Goal: Task Accomplishment & Management: Manage account settings

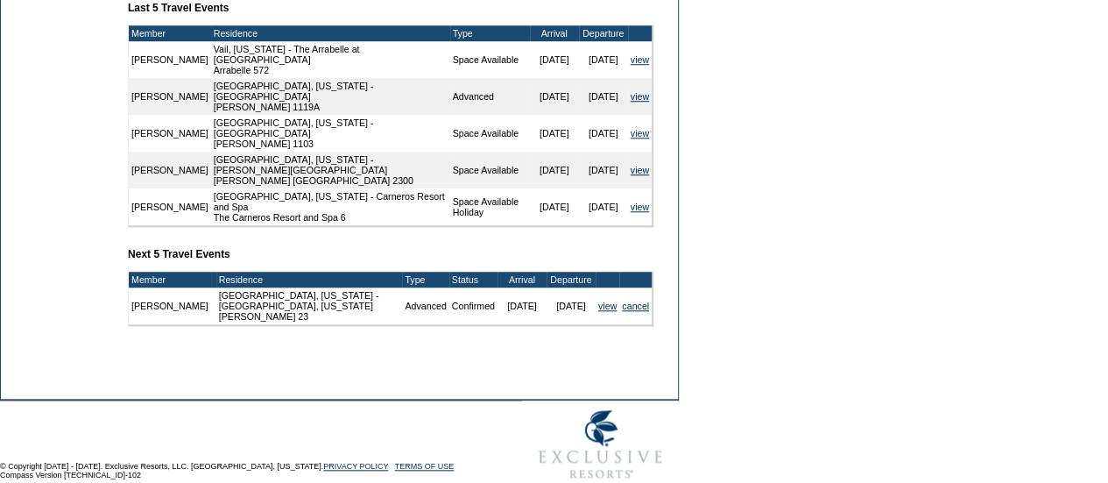
scroll to position [701, 0]
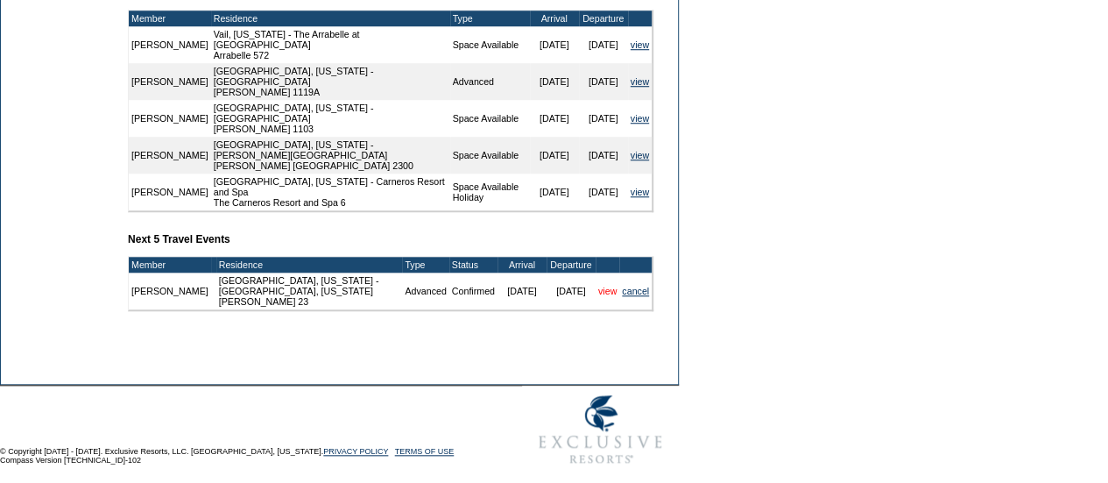
click at [598, 286] on link "view" at bounding box center [607, 291] width 18 height 11
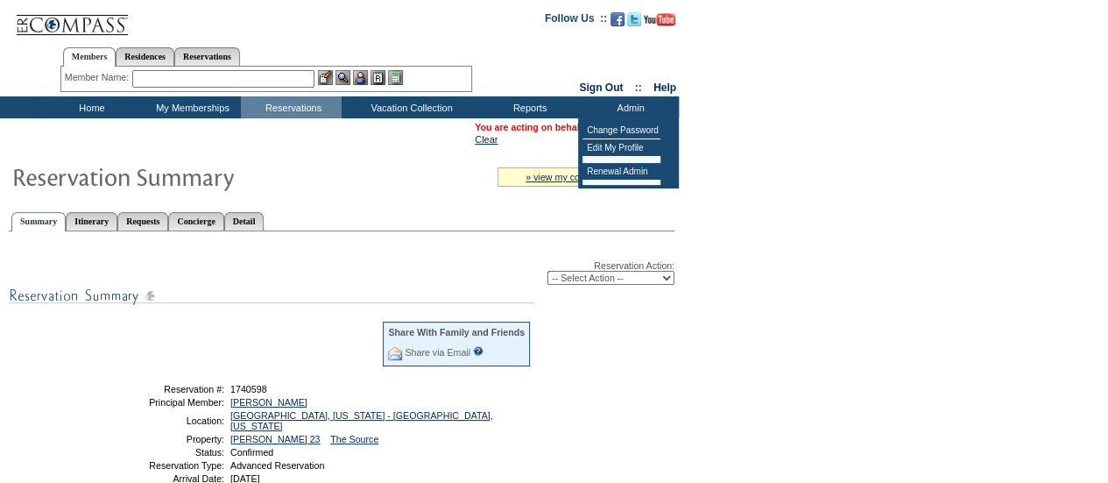
click at [632, 274] on select "-- Select Action -- Modify Reservation Dates Modify Reservation Cost Modify Occ…" at bounding box center [611, 278] width 127 height 14
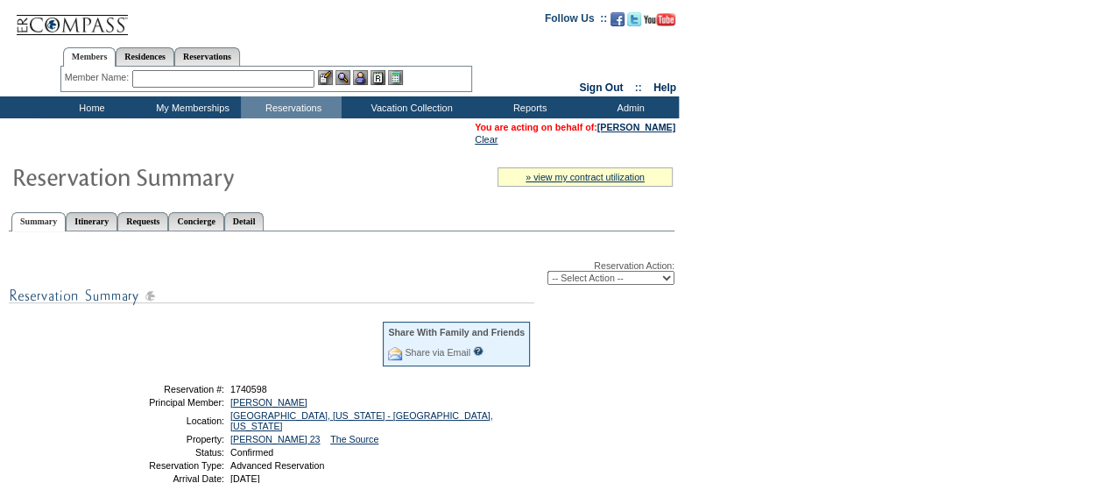
select select "ChangeDates"
click at [548, 272] on select "-- Select Action -- Modify Reservation Dates Modify Reservation Cost Modify Occ…" at bounding box center [611, 278] width 127 height 14
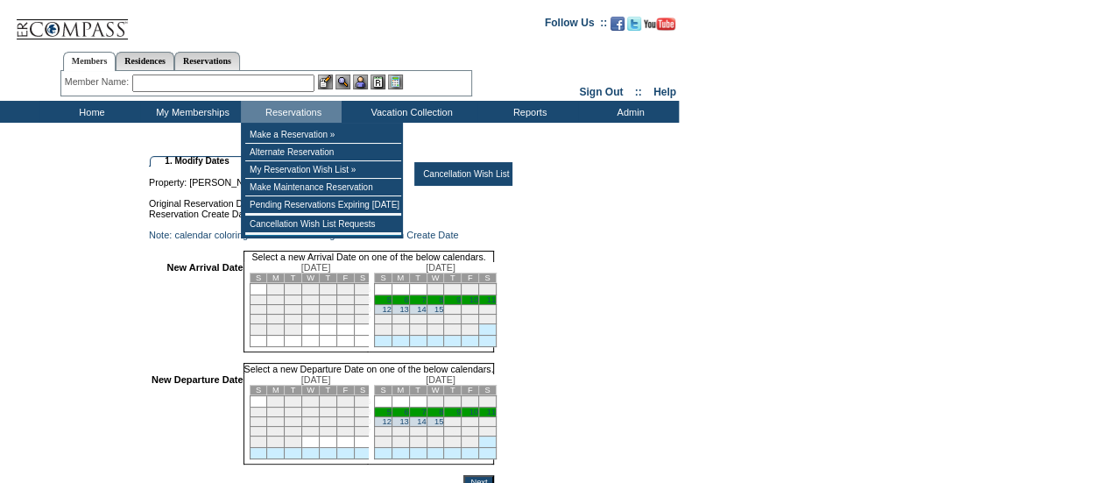
click at [815, 327] on form "Follow Us ::" at bounding box center [551, 307] width 1102 height 606
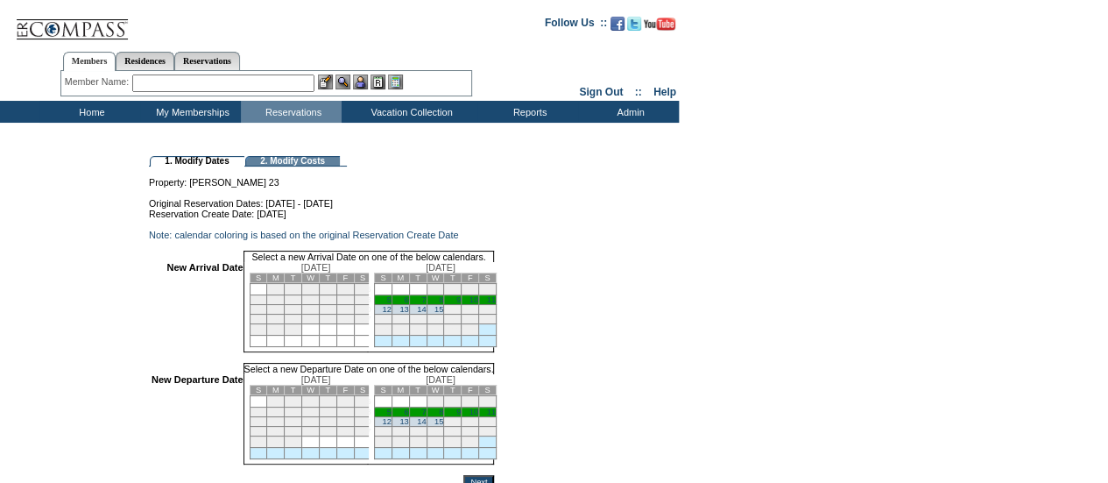
click at [223, 92] on div "Member Name: Destination or Residence: ReservationId:" at bounding box center [266, 83] width 412 height 25
click at [226, 87] on input "text" at bounding box center [223, 83] width 182 height 18
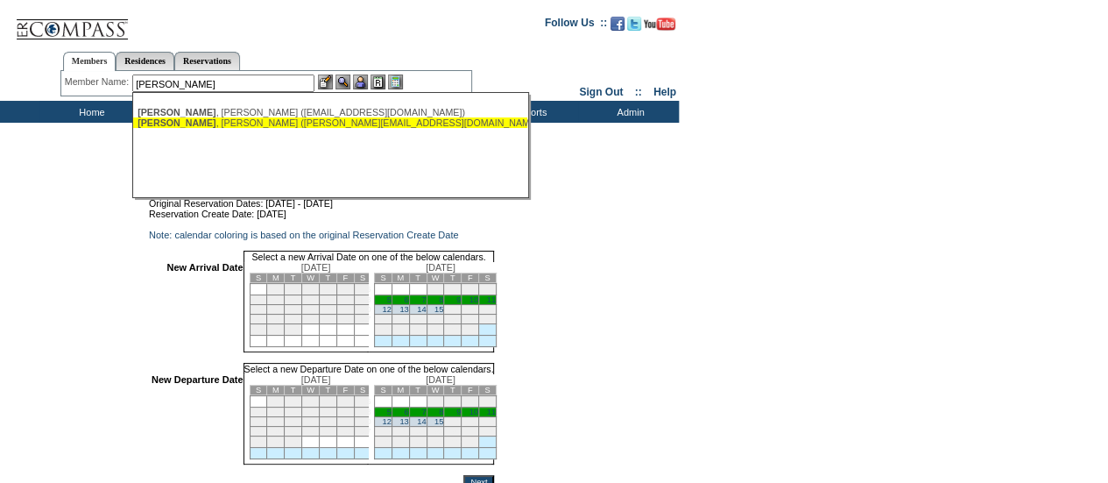
click at [218, 120] on div "Keck , Kim (keck-family@att.net)" at bounding box center [330, 122] width 385 height 11
type input "Keck, Kim (keck-family@att.net)"
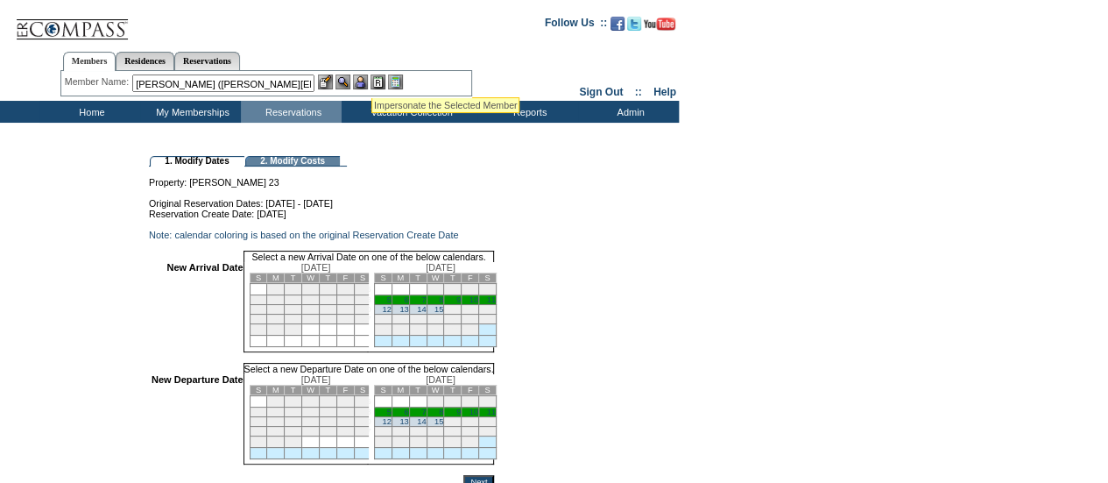
click at [364, 84] on img at bounding box center [360, 81] width 15 height 15
click at [345, 83] on img at bounding box center [343, 81] width 15 height 15
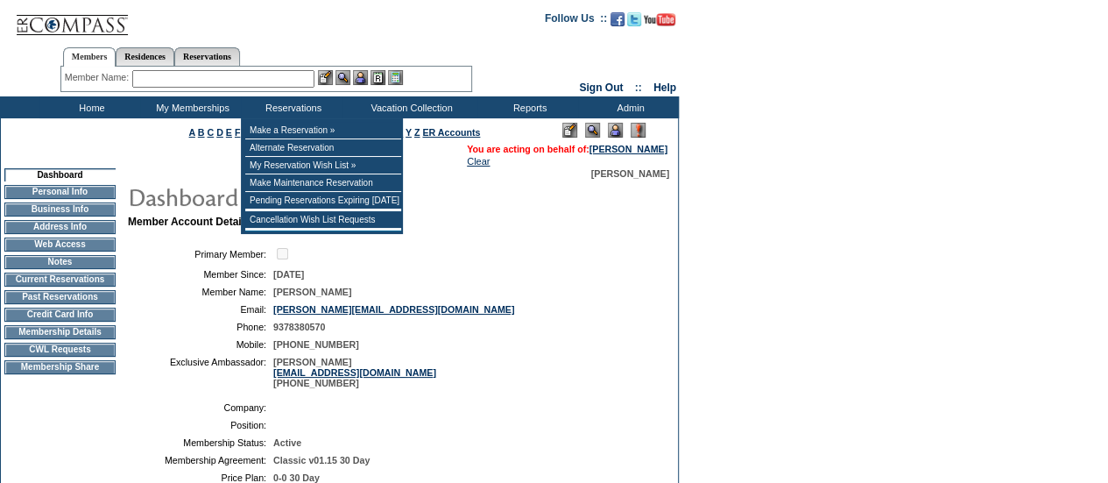
click at [267, 74] on input "text" at bounding box center [223, 79] width 182 height 18
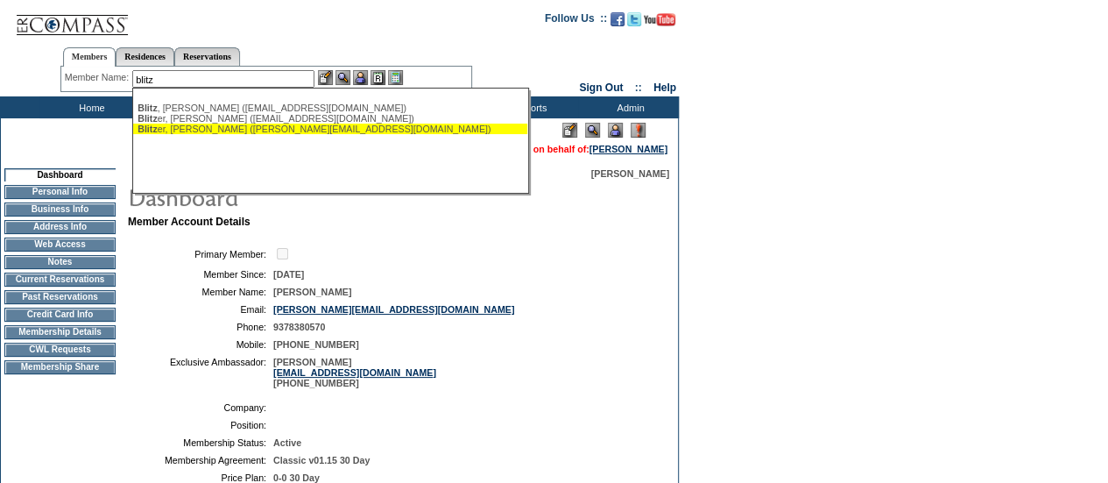
click at [245, 133] on div "Blitz er, Marc (marc@devanacura.com)" at bounding box center [330, 129] width 385 height 11
type input "Blitzer, Marc (marc@devanacura.com)"
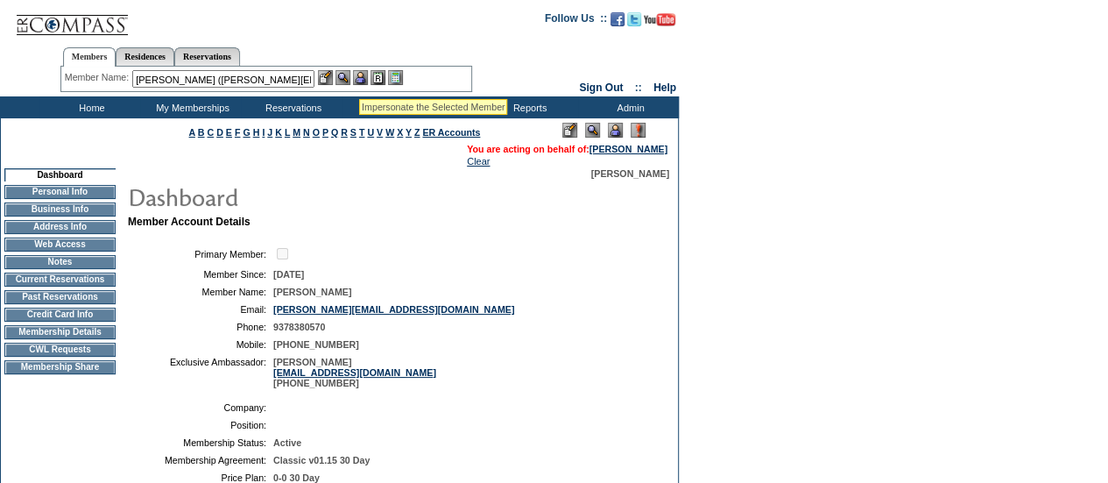
click at [364, 78] on img at bounding box center [360, 77] width 15 height 15
click at [343, 79] on img at bounding box center [343, 77] width 15 height 15
